Goal: Task Accomplishment & Management: Use online tool/utility

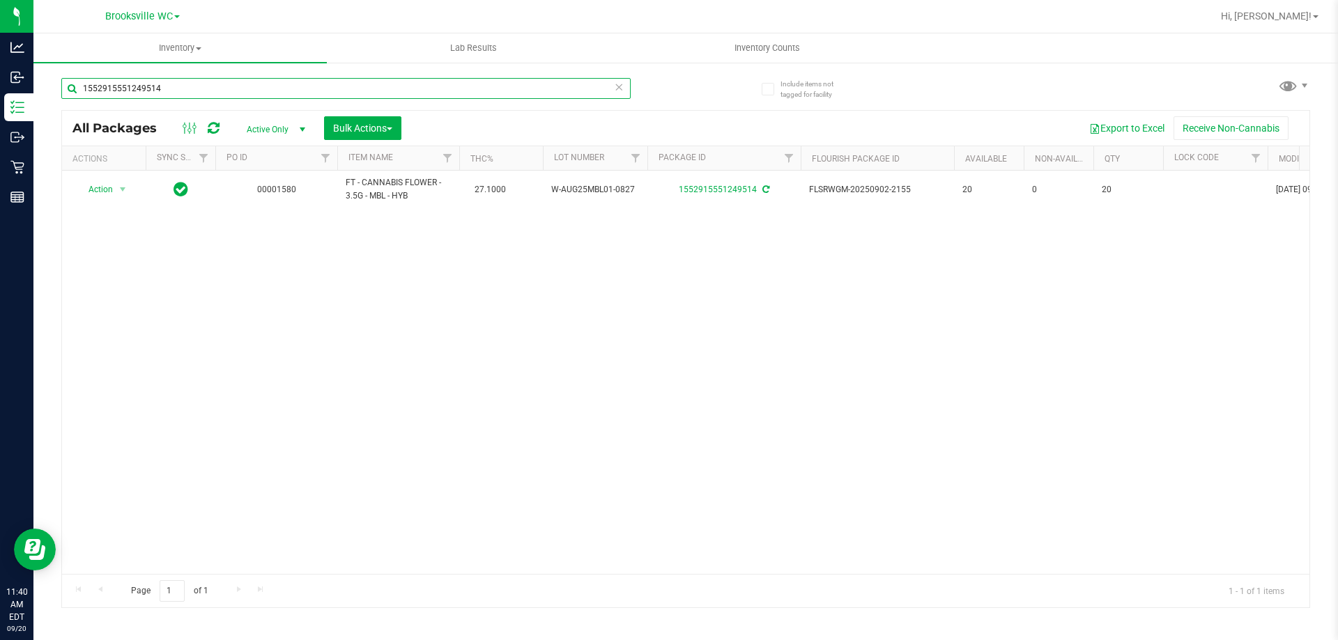
click at [186, 91] on input "1552915551249514" at bounding box center [345, 88] width 569 height 21
click at [185, 91] on input "1552915551249514" at bounding box center [345, 88] width 569 height 21
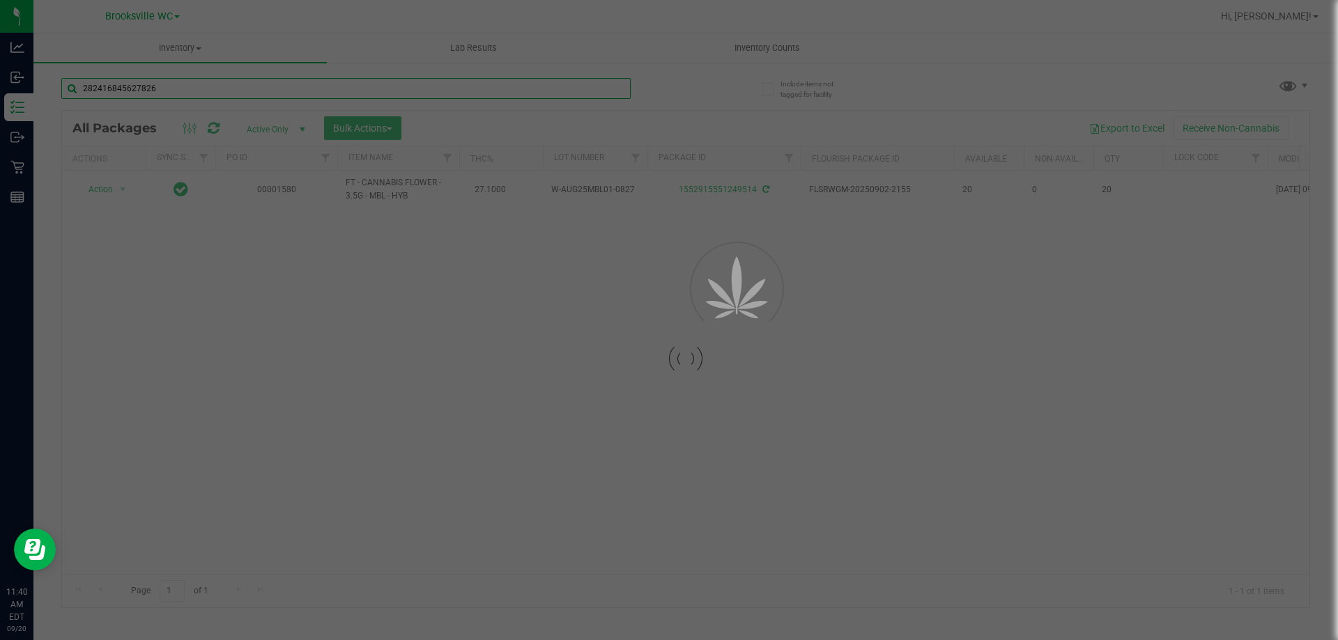
type input "2824168456278262"
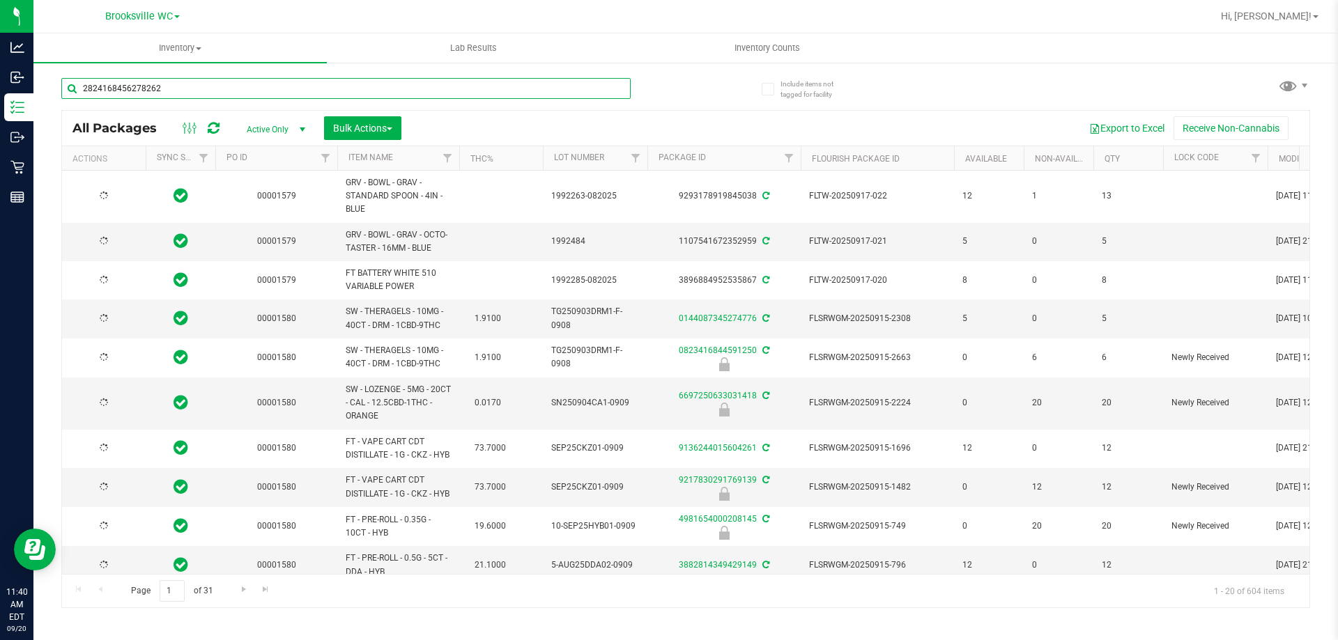
type input "[DATE]"
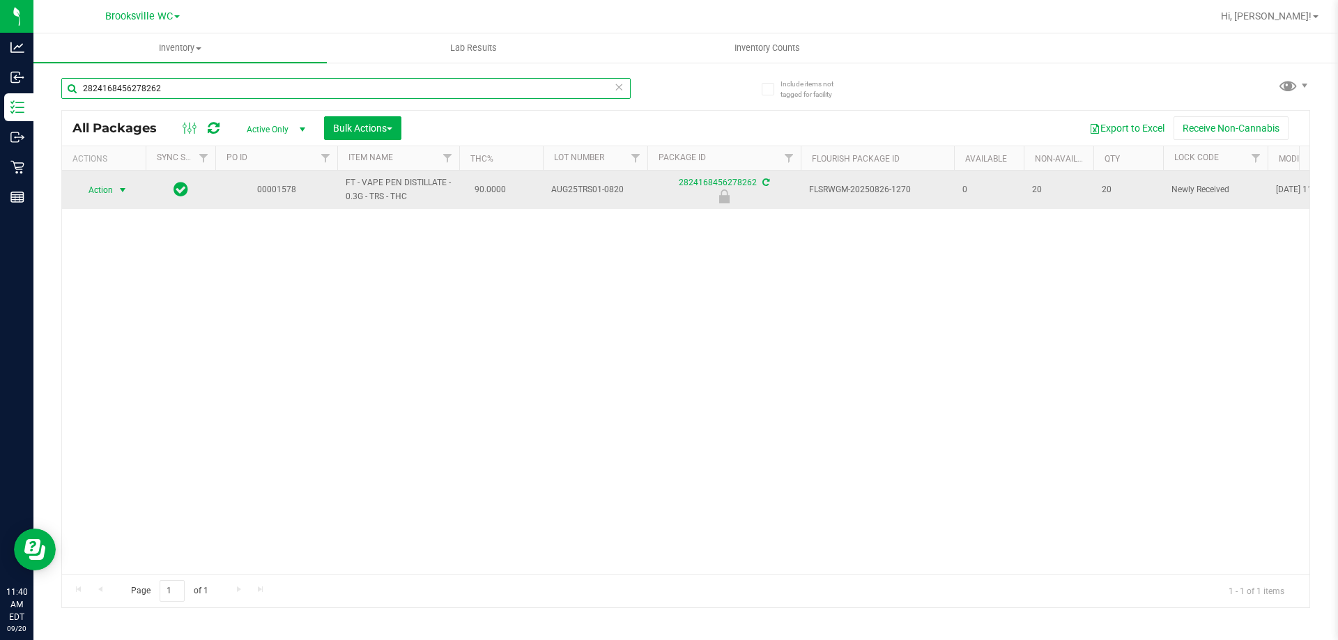
type input "2824168456278262"
click at [122, 190] on span "select" at bounding box center [122, 190] width 11 height 11
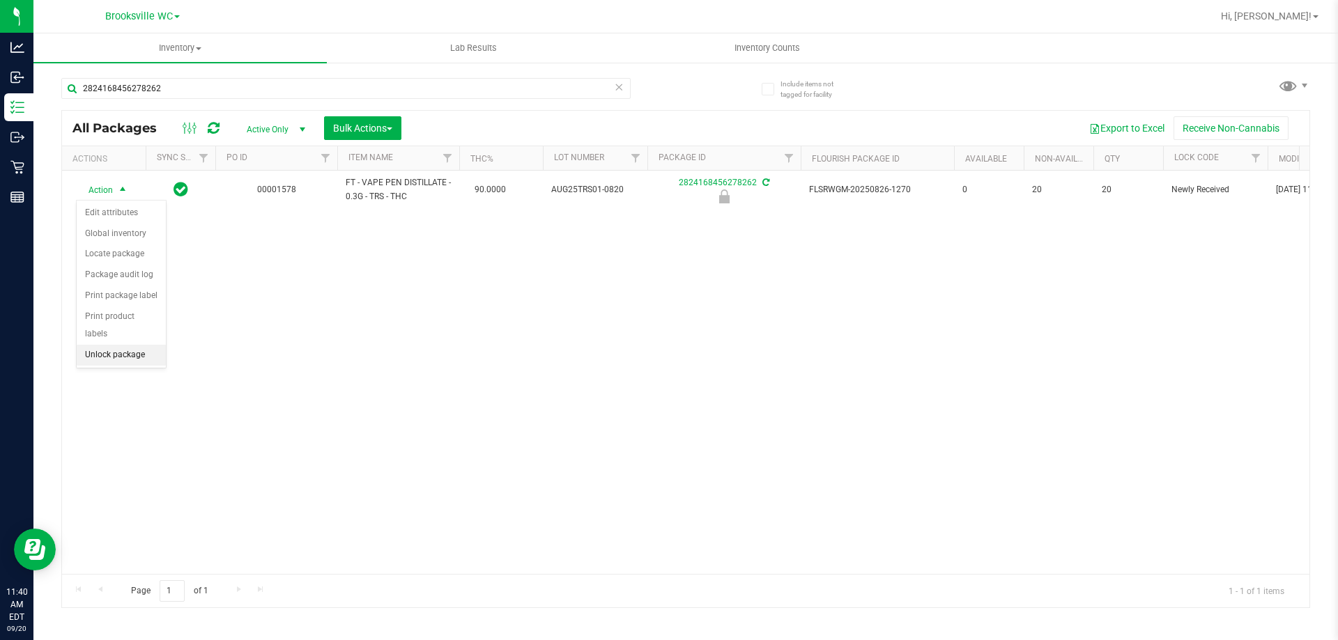
click at [102, 345] on li "Unlock package" at bounding box center [121, 355] width 89 height 21
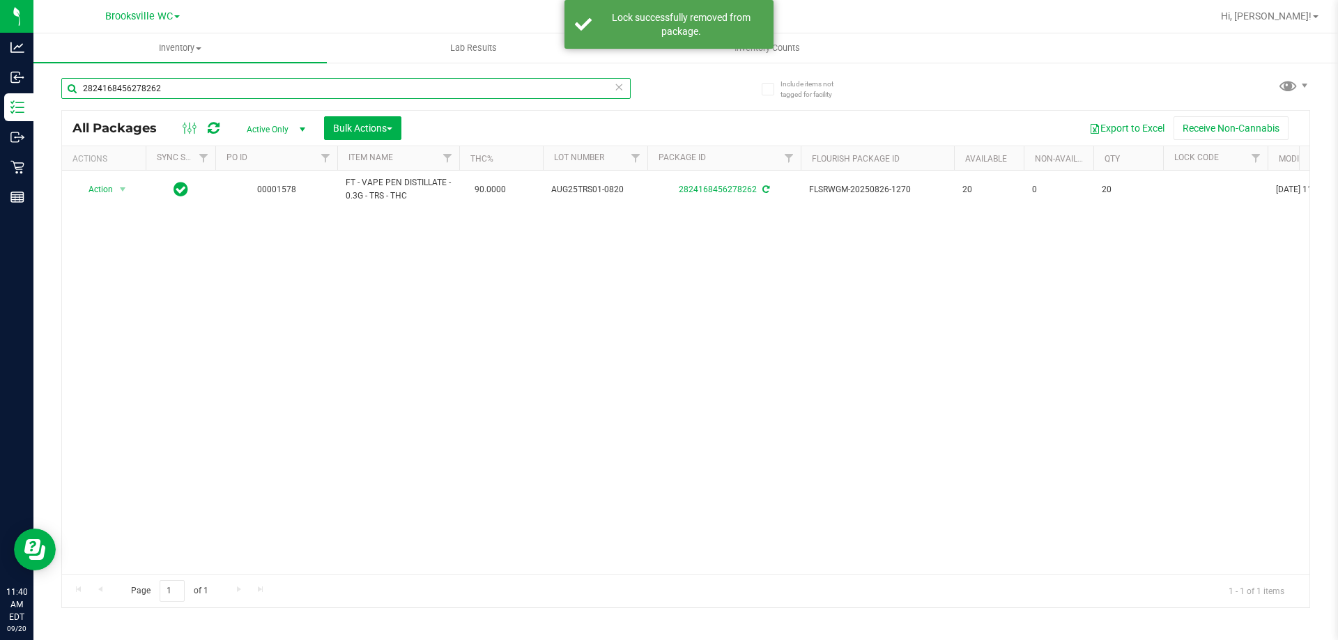
click at [183, 86] on input "2824168456278262" at bounding box center [345, 88] width 569 height 21
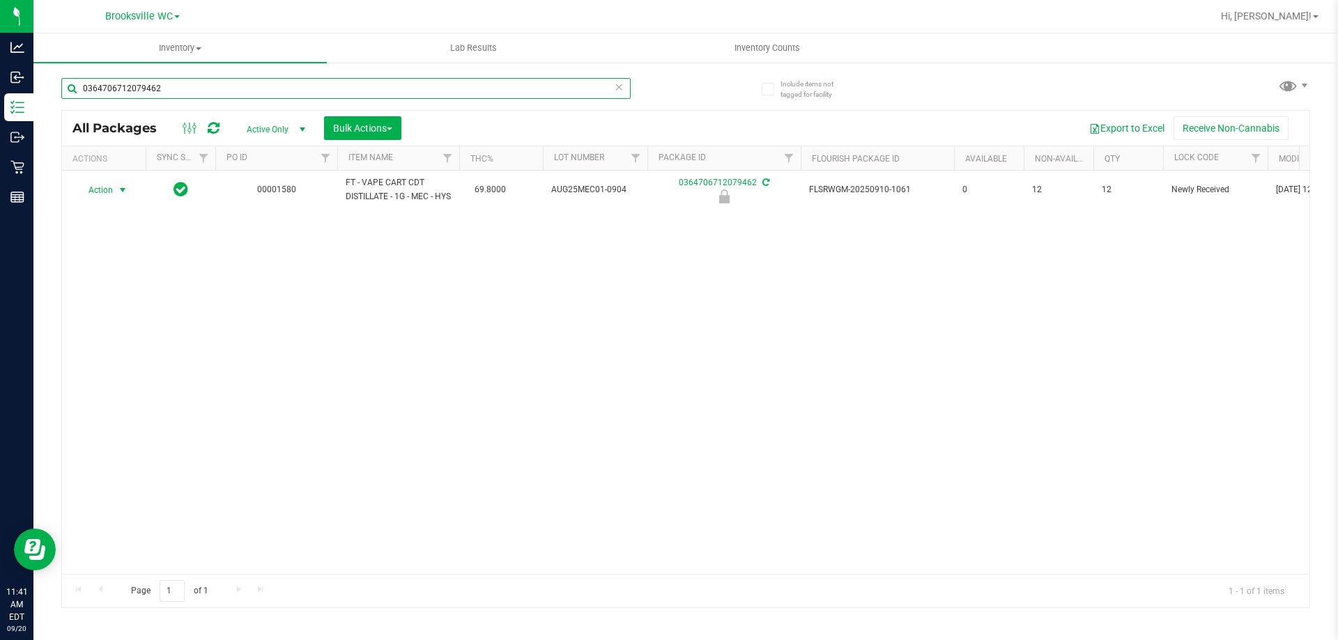
type input "0364706712079462"
click at [124, 196] on span "select" at bounding box center [122, 190] width 11 height 11
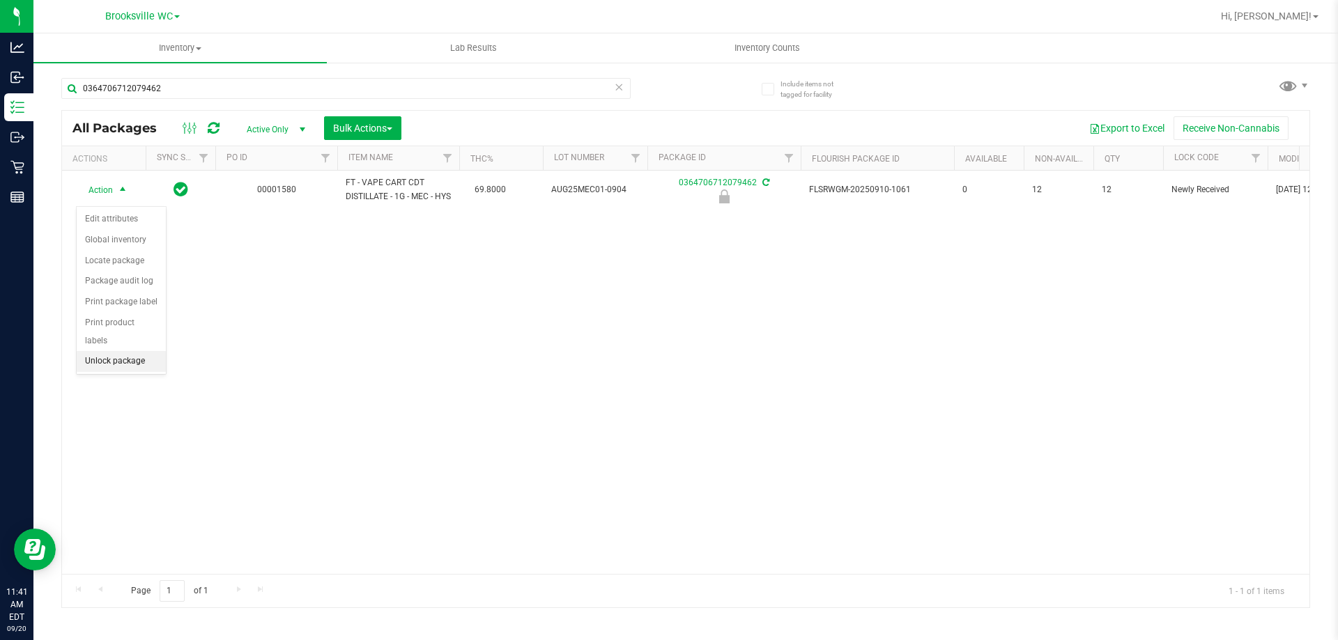
click at [110, 351] on li "Unlock package" at bounding box center [121, 361] width 89 height 21
